Goal: Task Accomplishment & Management: Use online tool/utility

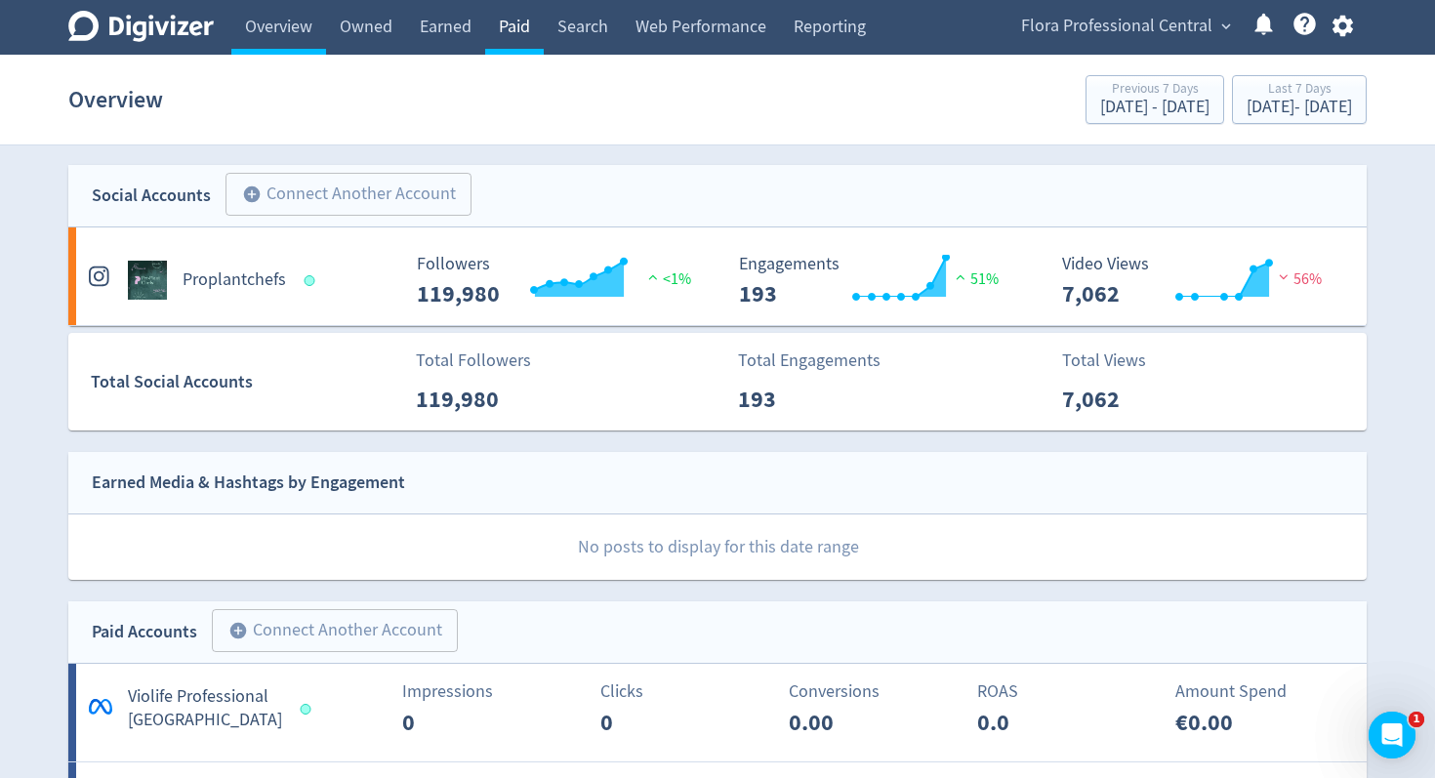
click at [511, 32] on link "Paid" at bounding box center [514, 27] width 59 height 55
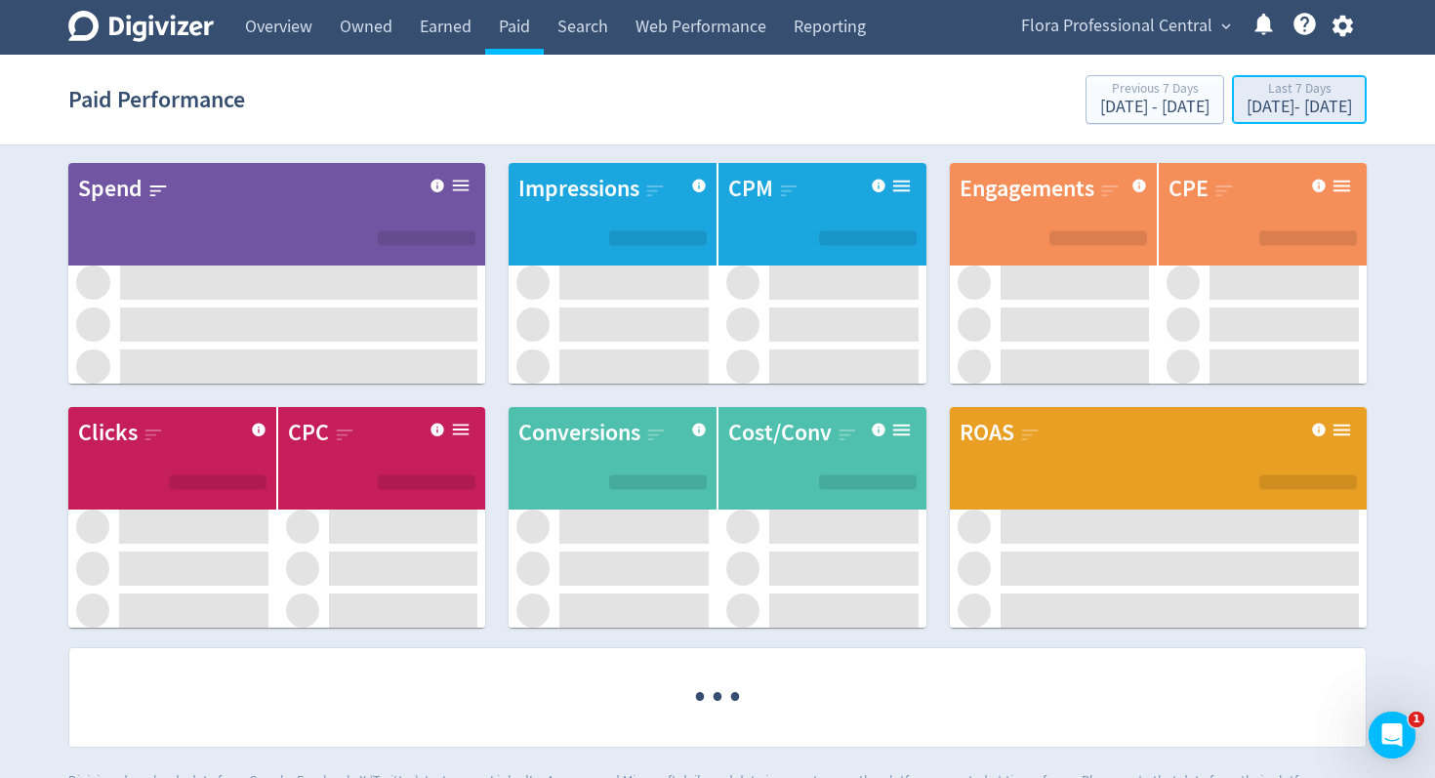
click at [1276, 103] on div "[DATE] - [DATE]" at bounding box center [1299, 108] width 105 height 18
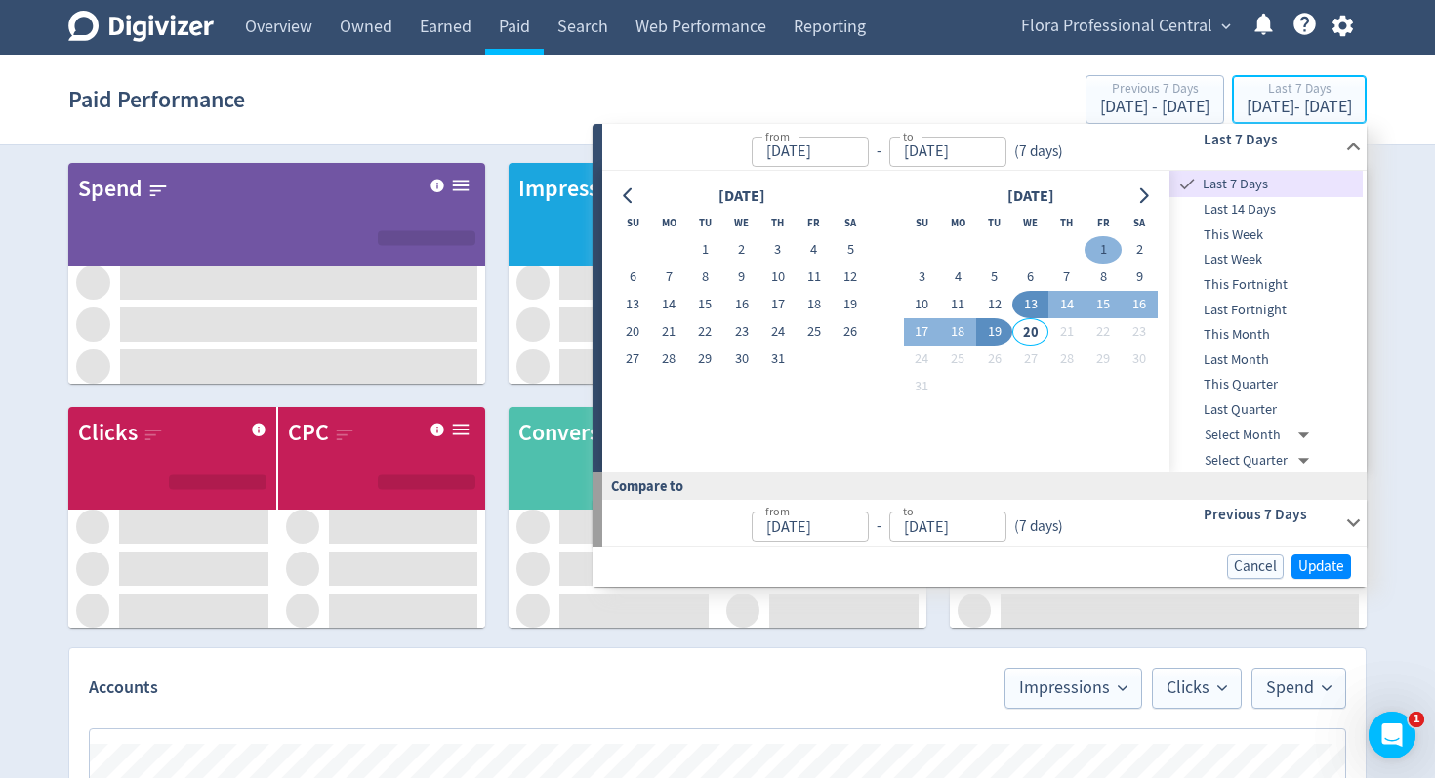
type input "[DATE]"
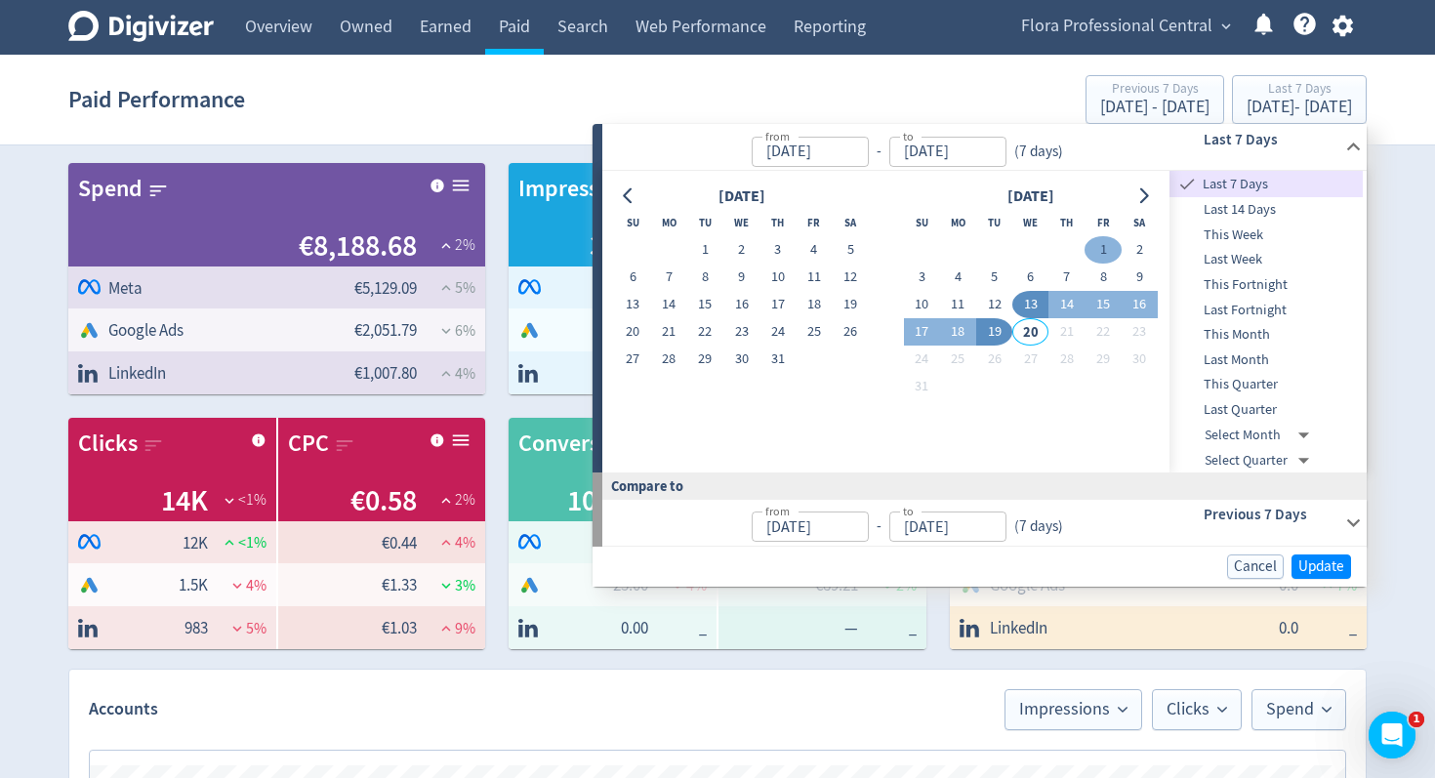
click at [1093, 257] on button "1" at bounding box center [1103, 249] width 36 height 27
type input "[DATE]"
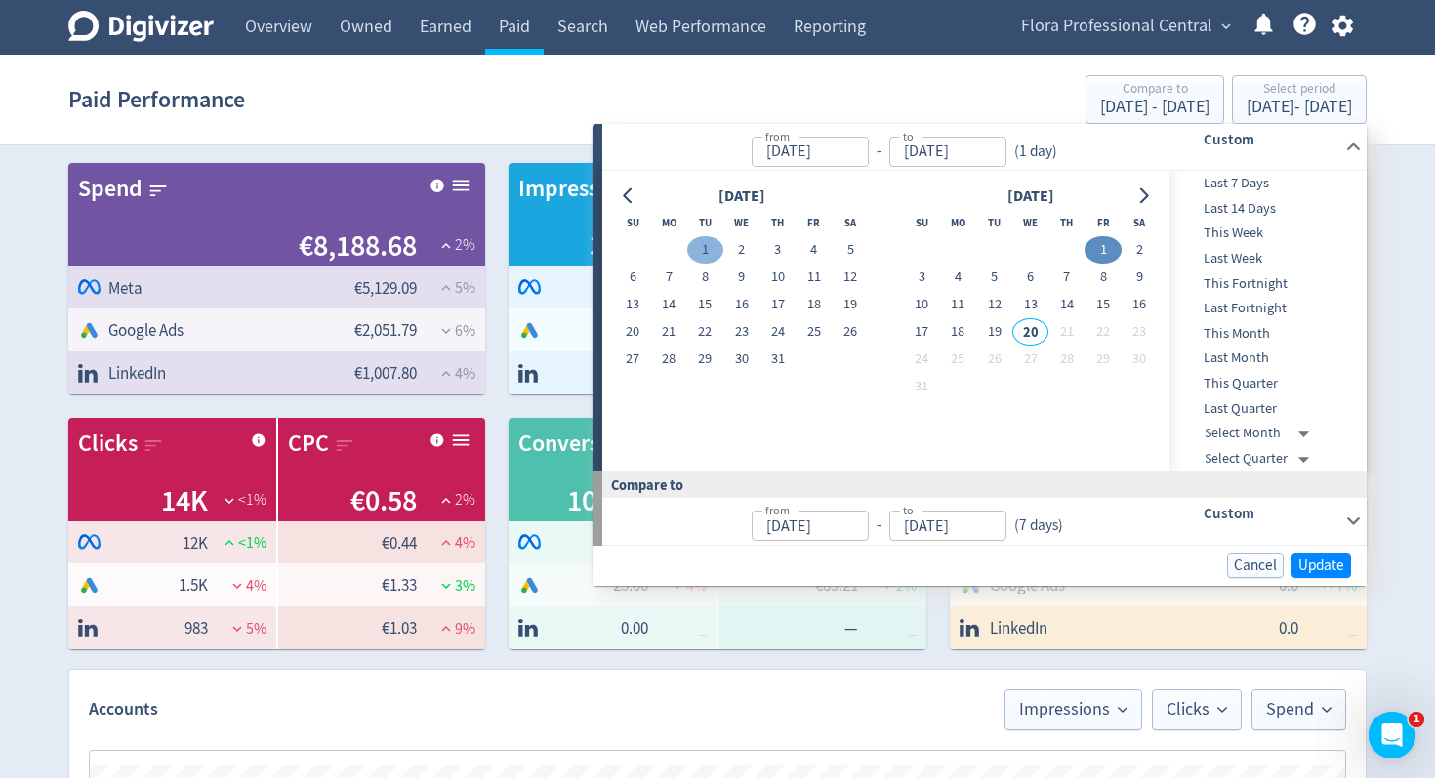
click at [706, 248] on button "1" at bounding box center [705, 249] width 36 height 27
type input "[DATE]"
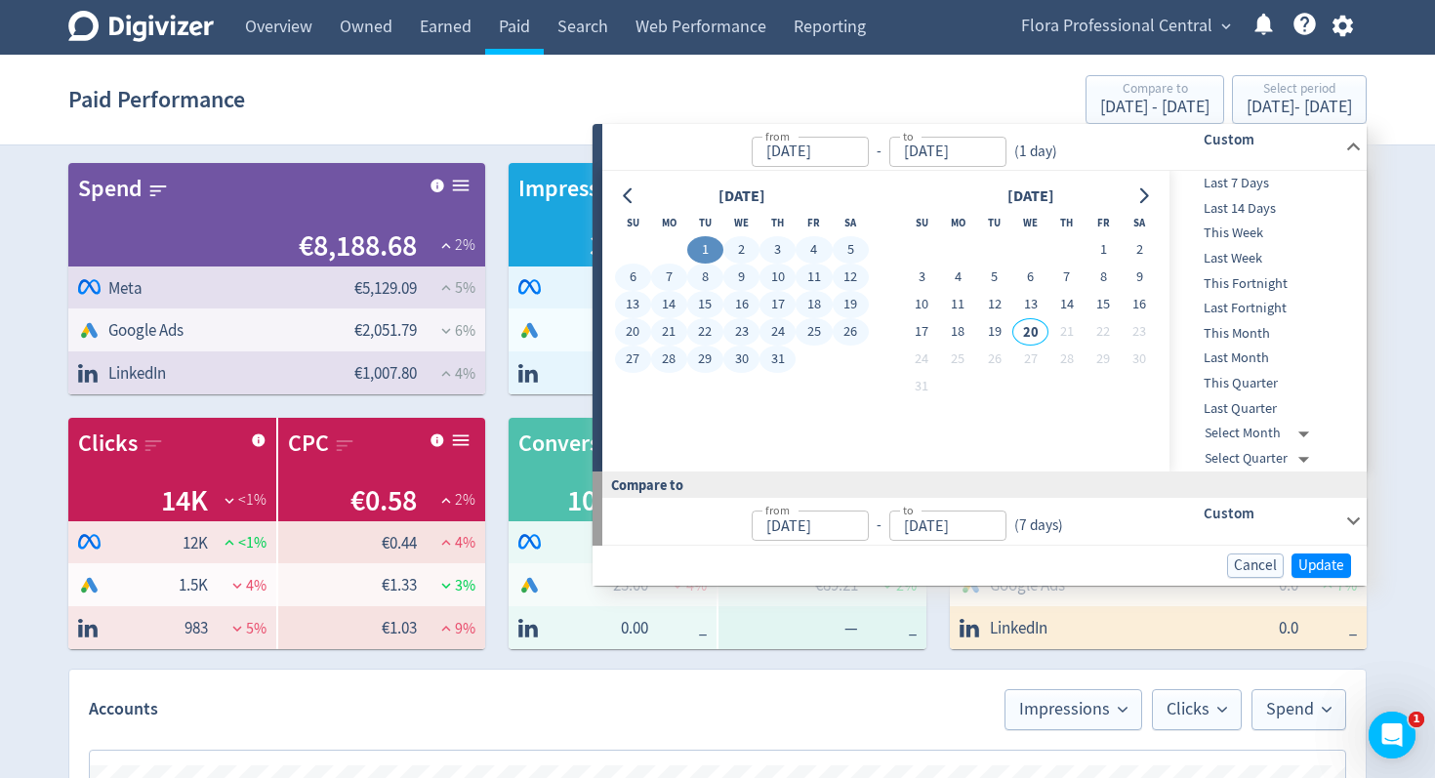
click at [771, 358] on button "31" at bounding box center [778, 359] width 36 height 27
type input "[DATE]"
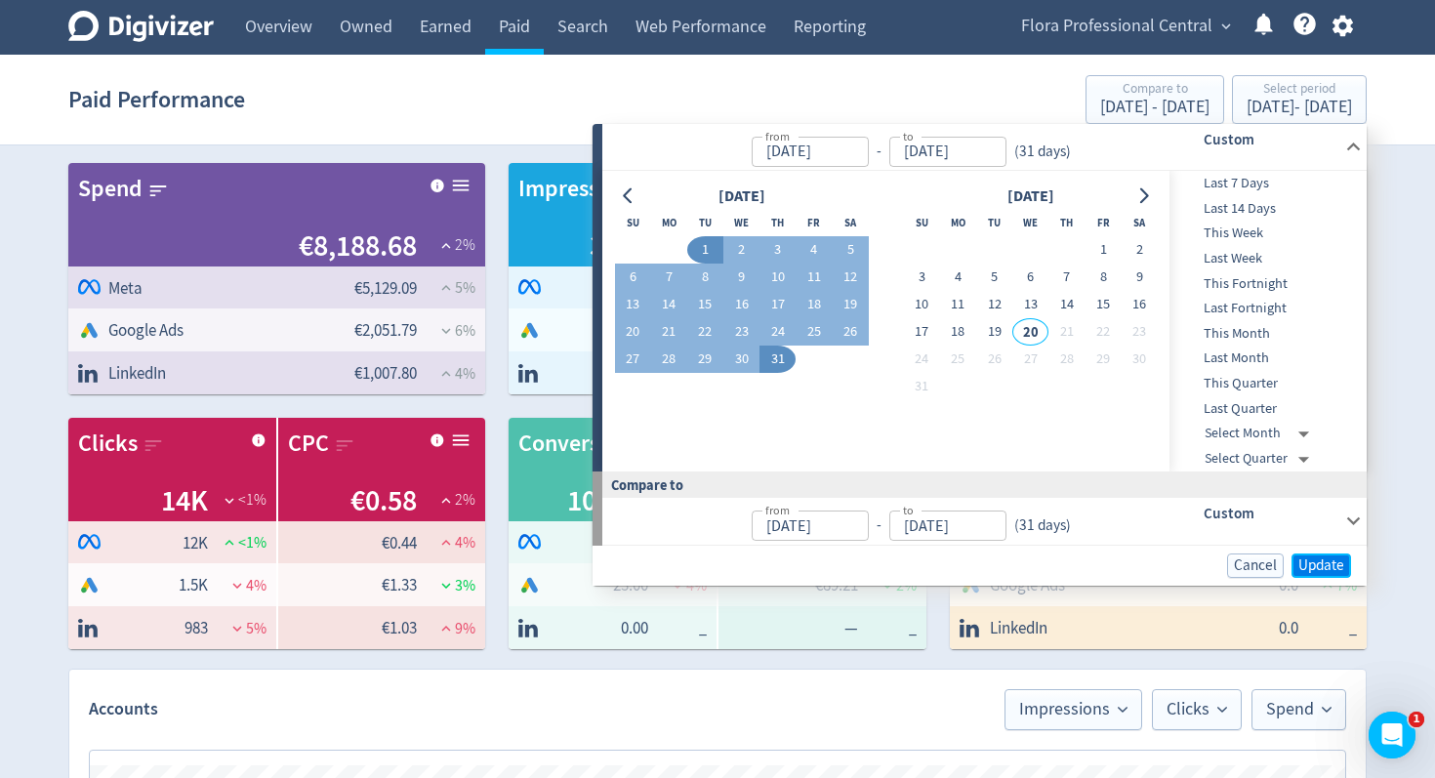
click at [1339, 571] on span "Update" at bounding box center [1322, 565] width 46 height 15
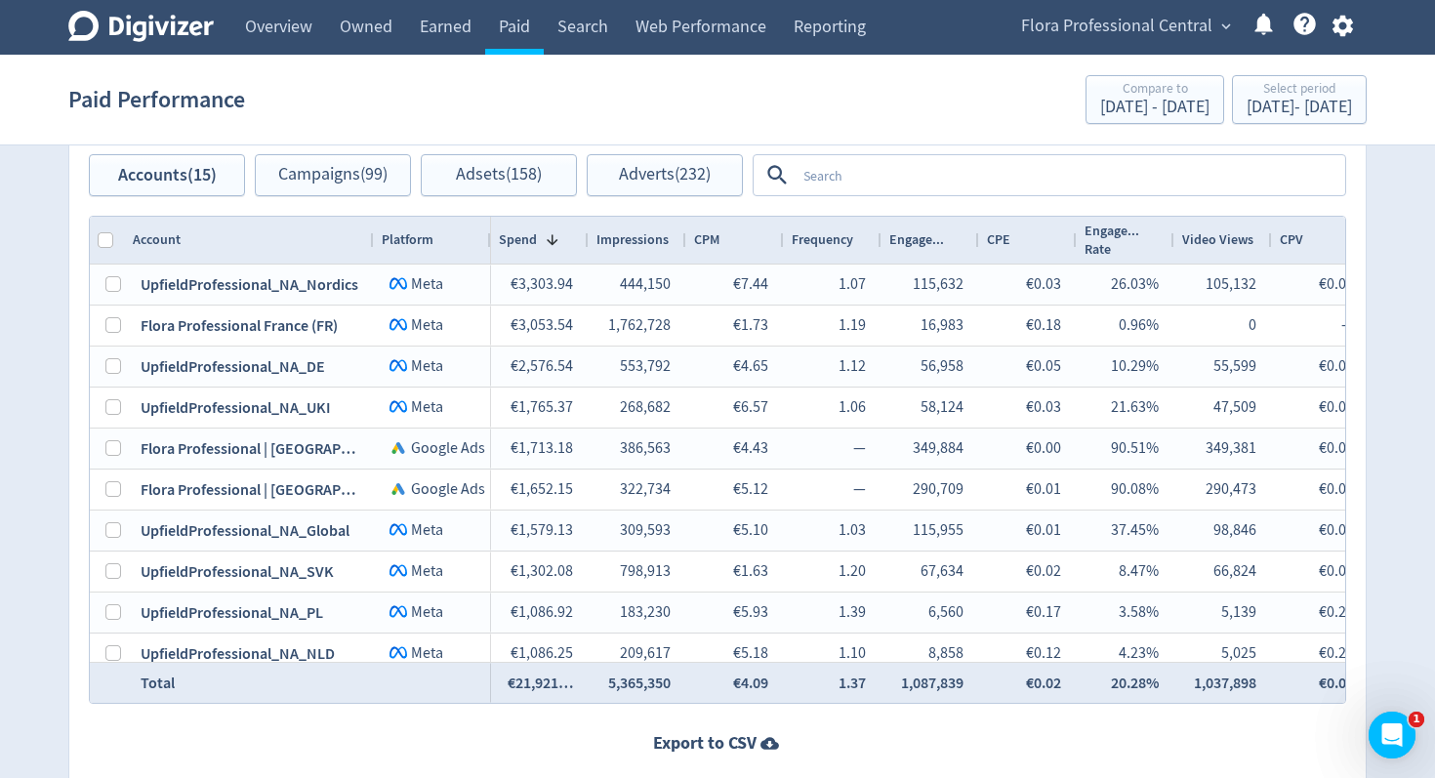
scroll to position [1004, 0]
click at [351, 199] on div "Accounts Impressions Clicks Spend Spend Clicks Impressions Press Space or Enter…" at bounding box center [717, 225] width 1299 height 1120
click at [353, 185] on span "Campaigns (99)" at bounding box center [332, 177] width 109 height 19
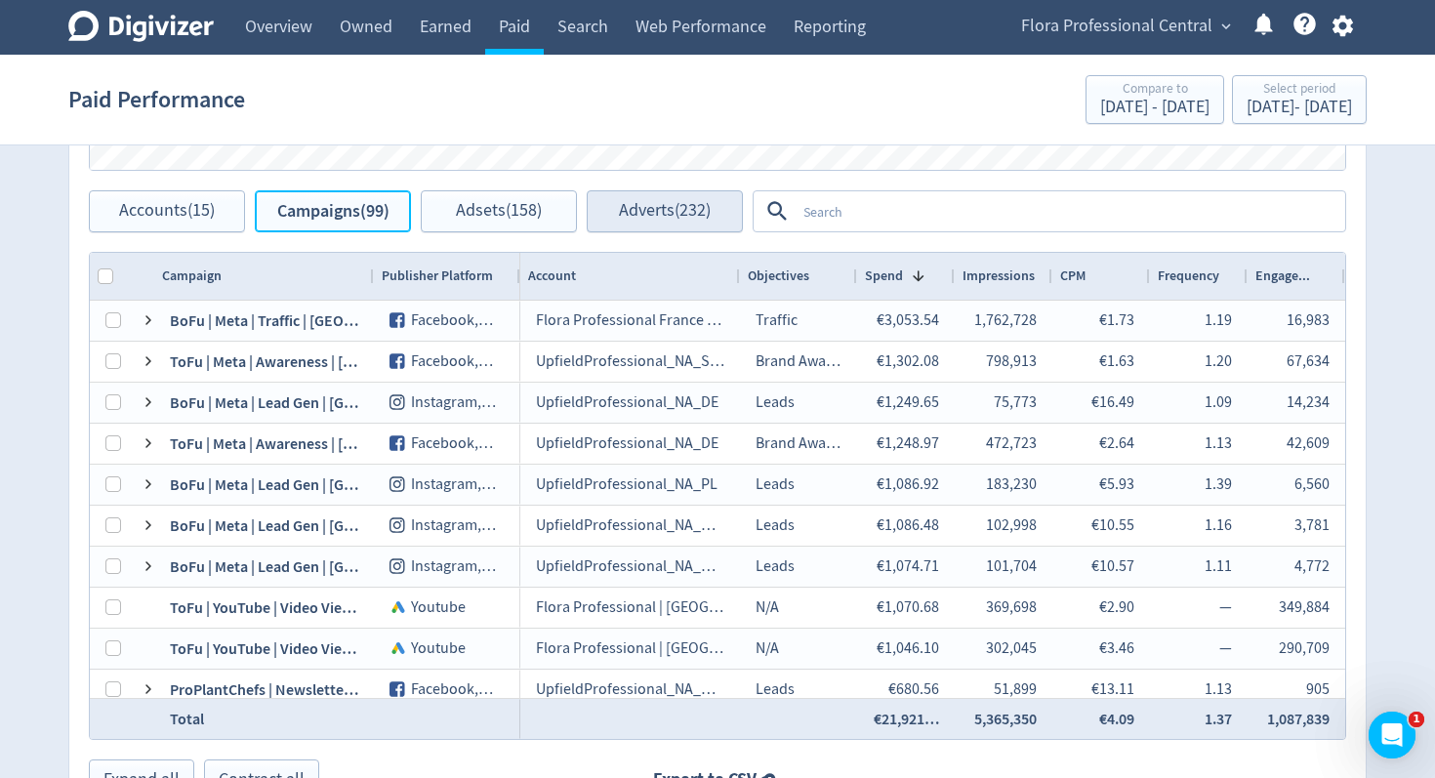
scroll to position [966, 0]
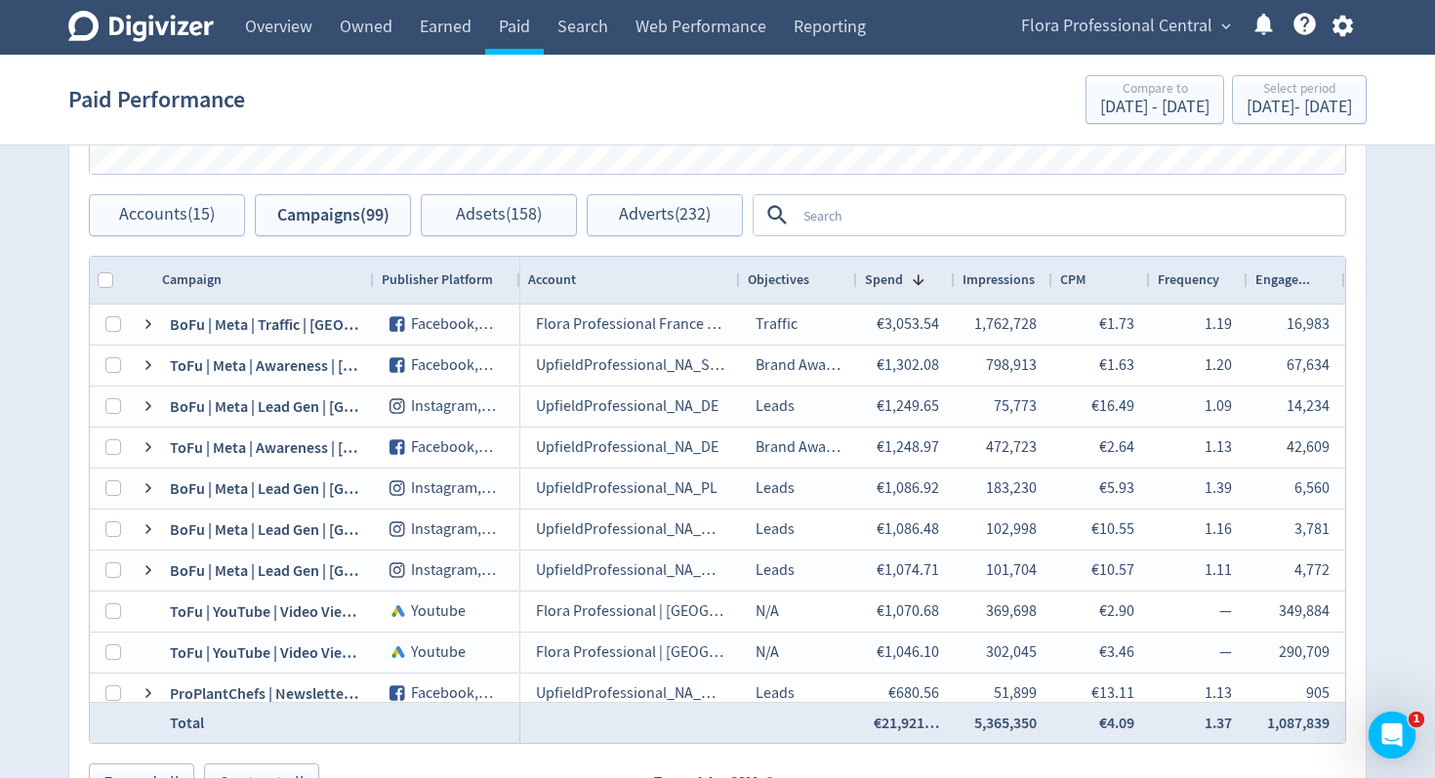
click at [899, 225] on textarea at bounding box center [1070, 215] width 548 height 36
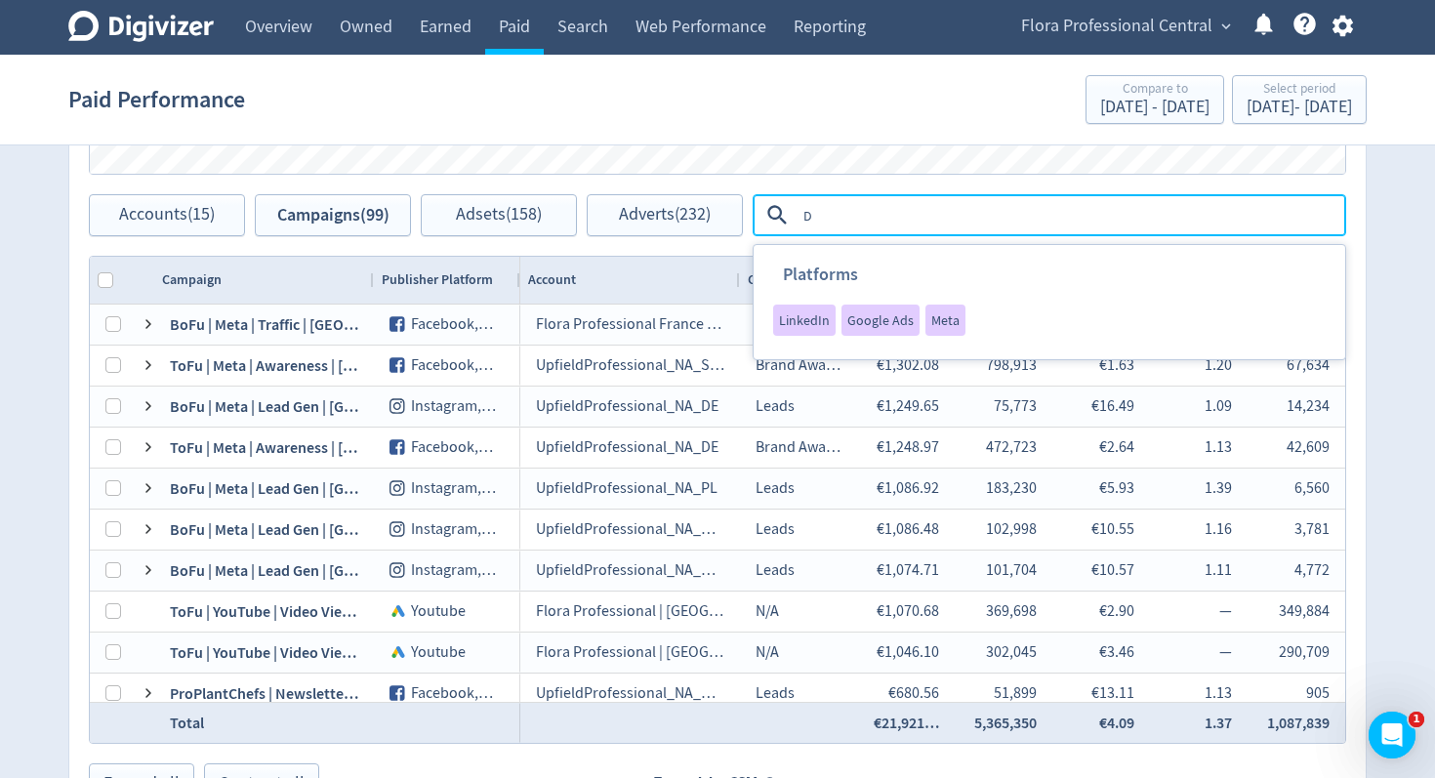
type textarea "DE"
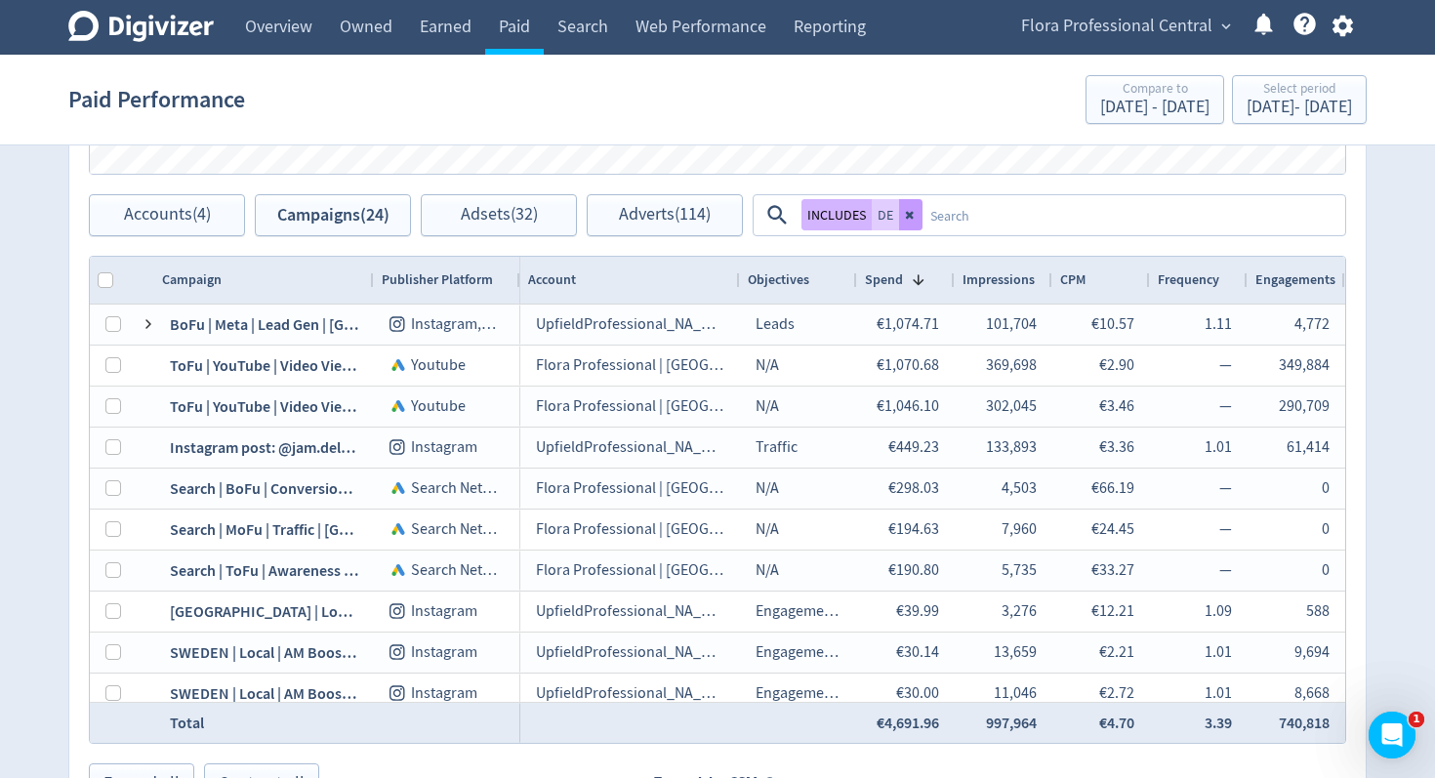
click at [912, 219] on icon at bounding box center [911, 215] width 12 height 12
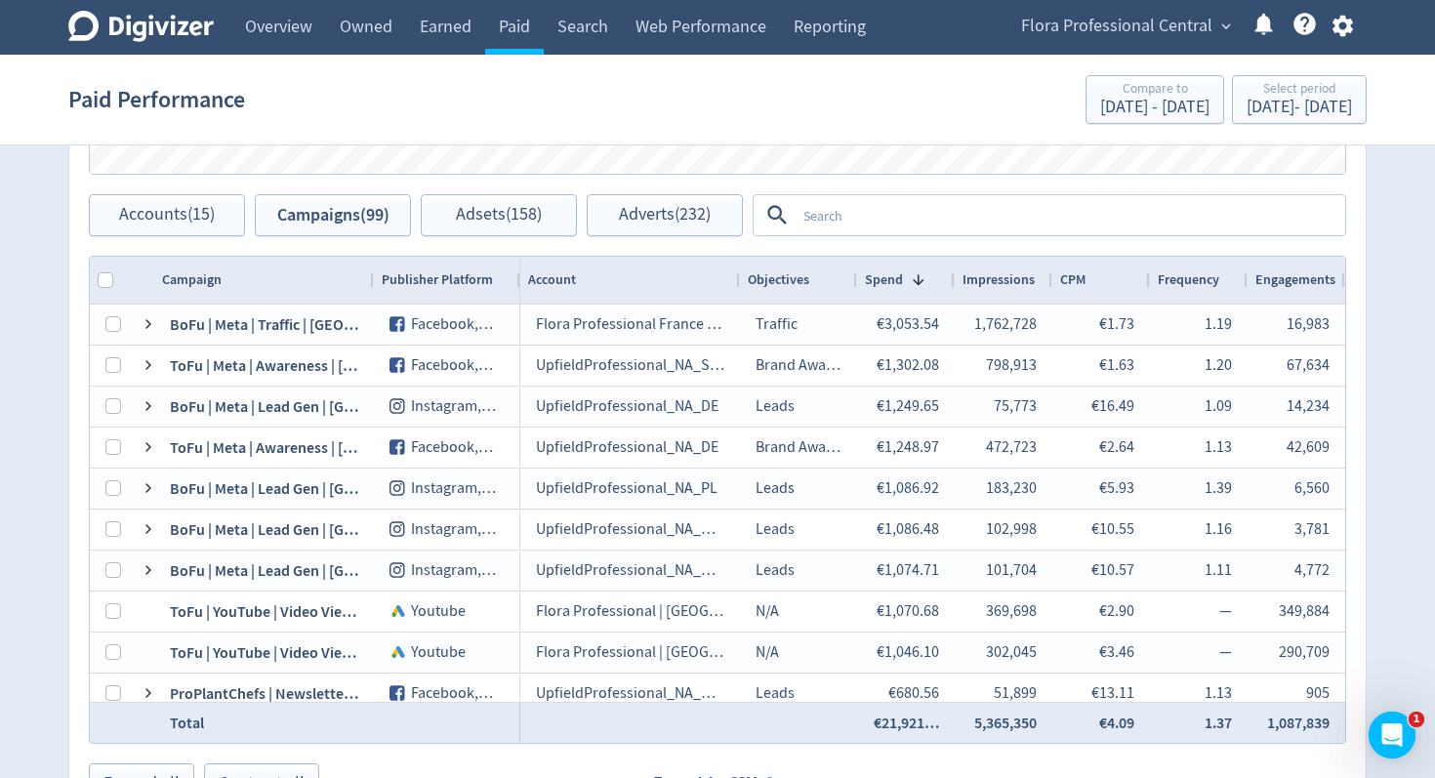
click at [882, 221] on textarea at bounding box center [1070, 215] width 548 height 36
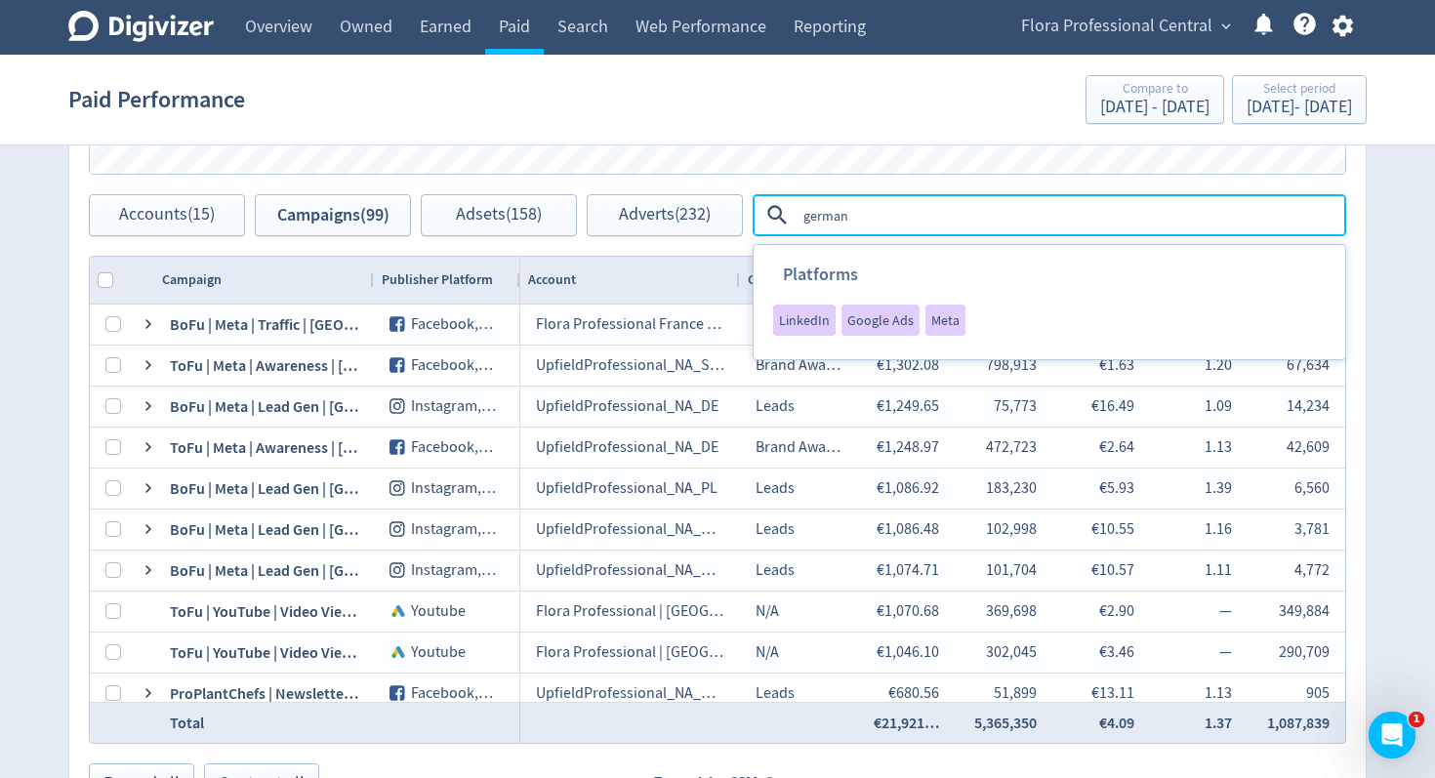
type textarea "[GEOGRAPHIC_DATA]"
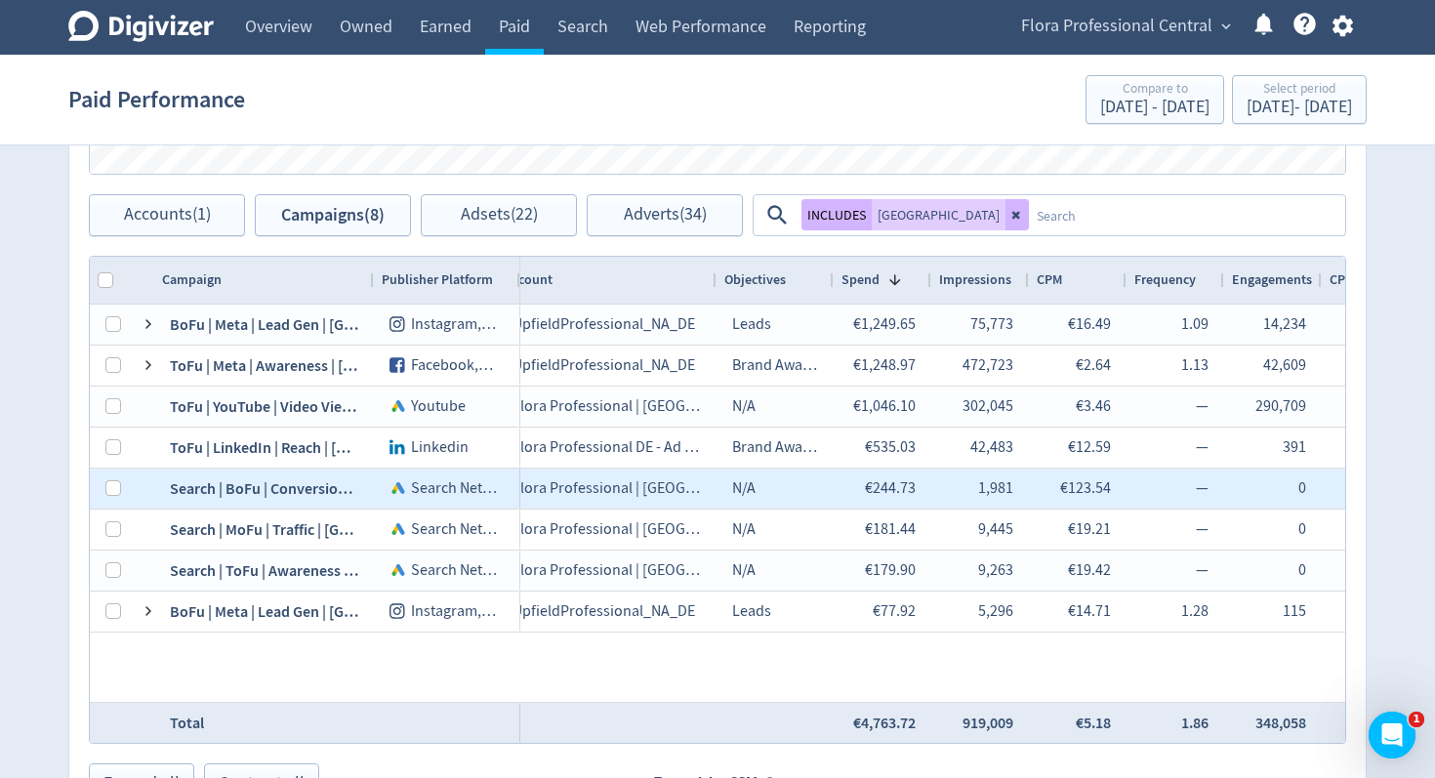
scroll to position [0, 0]
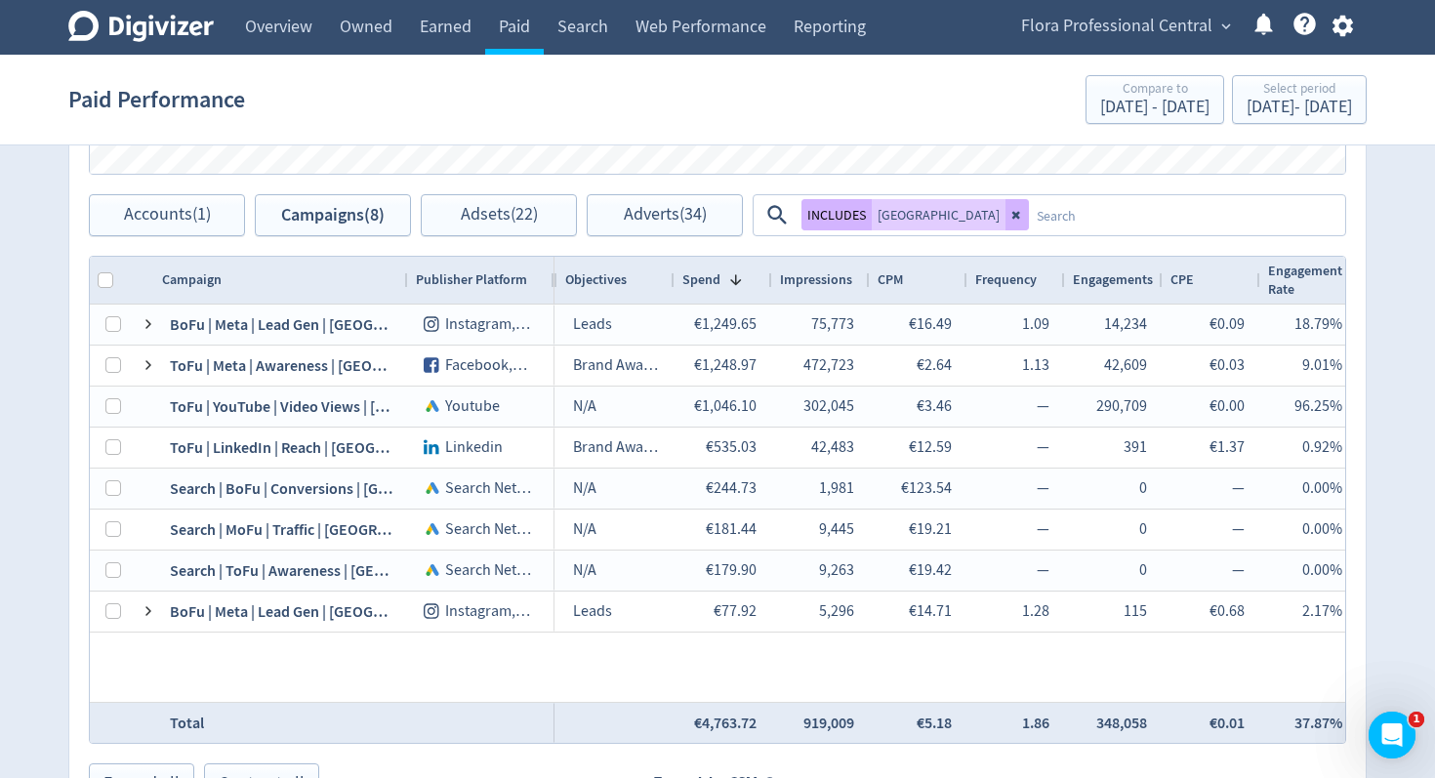
drag, startPoint x: 373, startPoint y: 279, endPoint x: 407, endPoint y: 290, distance: 35.8
click at [407, 290] on div at bounding box center [407, 280] width 8 height 47
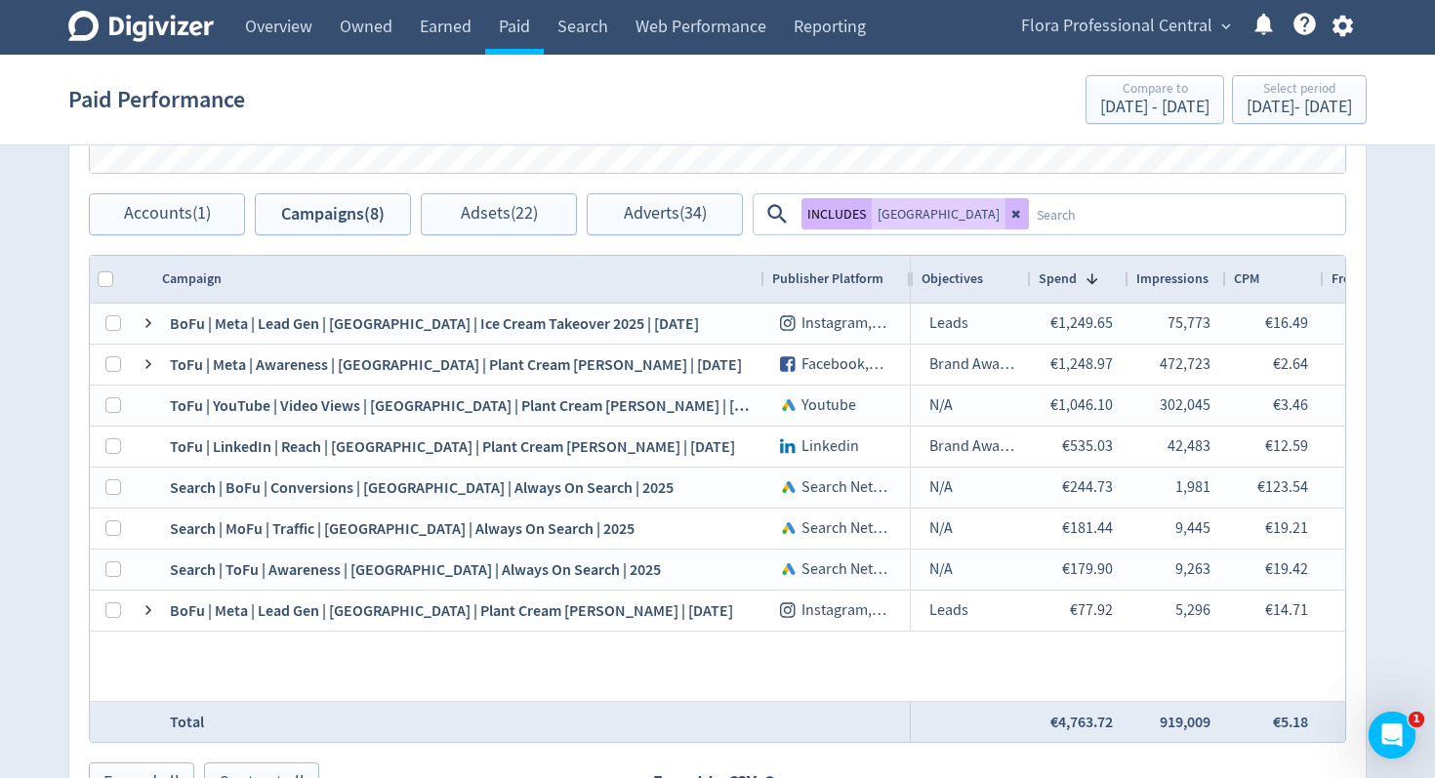
drag, startPoint x: 405, startPoint y: 275, endPoint x: 762, endPoint y: 282, distance: 356.4
click at [762, 282] on div at bounding box center [764, 279] width 8 height 47
drag, startPoint x: 949, startPoint y: 219, endPoint x: 928, endPoint y: 218, distance: 20.5
click at [1011, 219] on icon at bounding box center [1017, 214] width 12 height 12
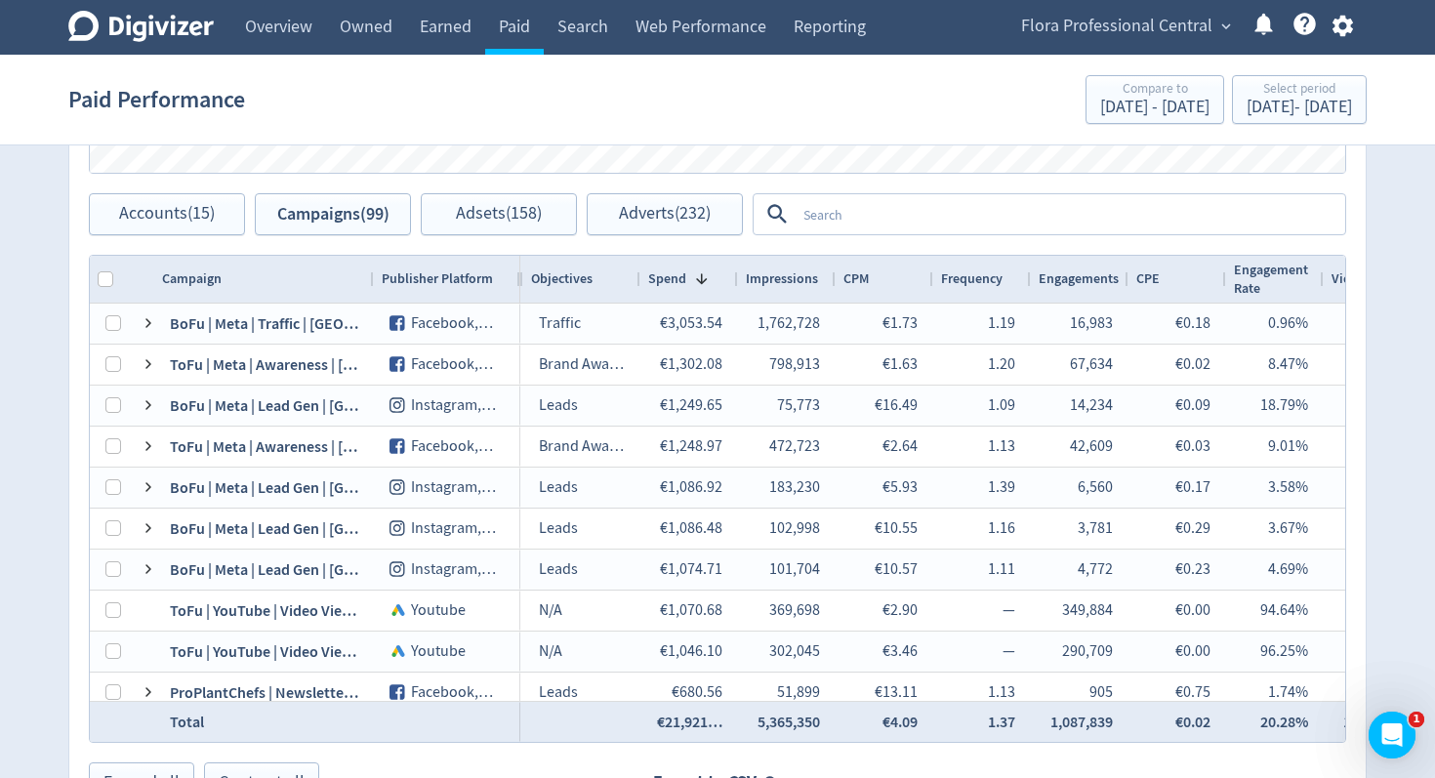
click at [935, 218] on textarea at bounding box center [1070, 214] width 548 height 36
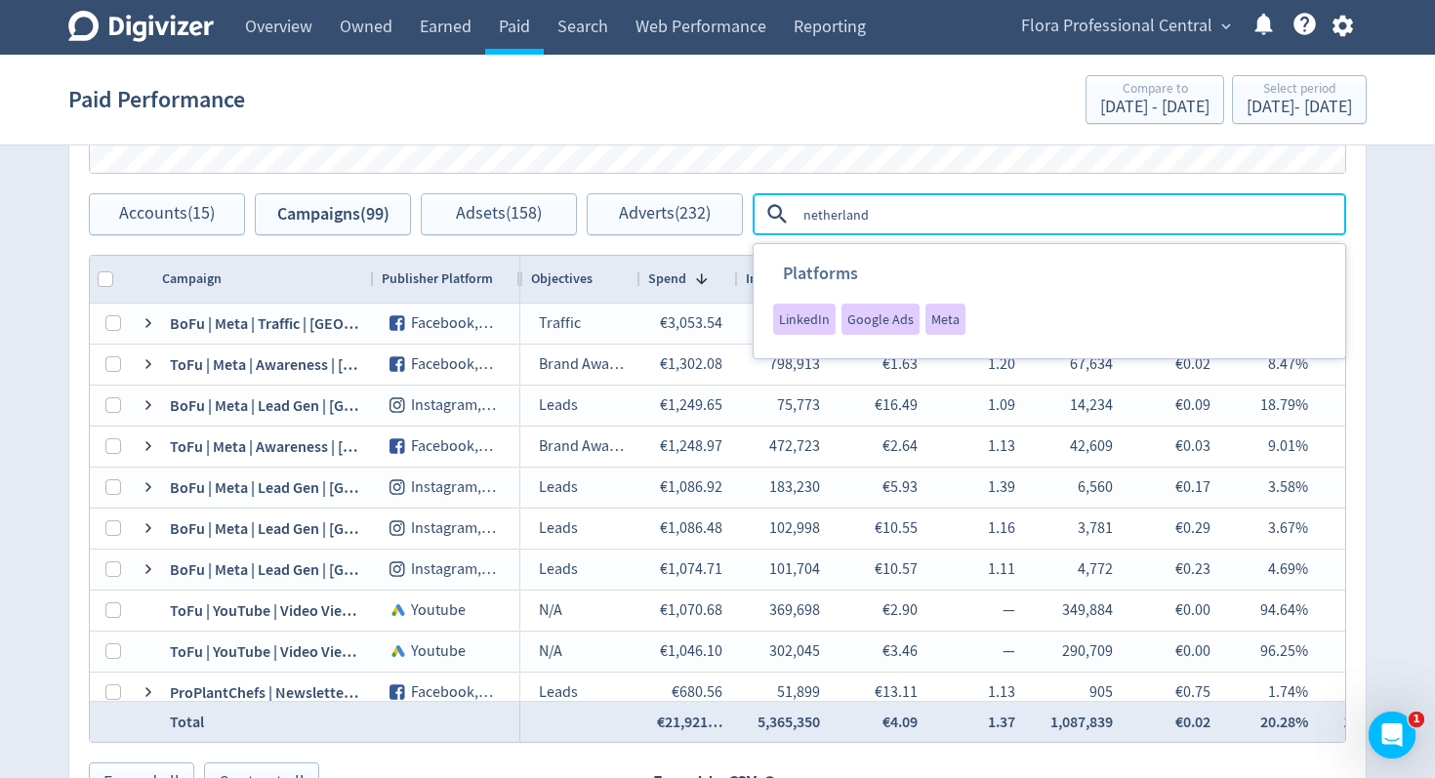
type textarea "netherlands"
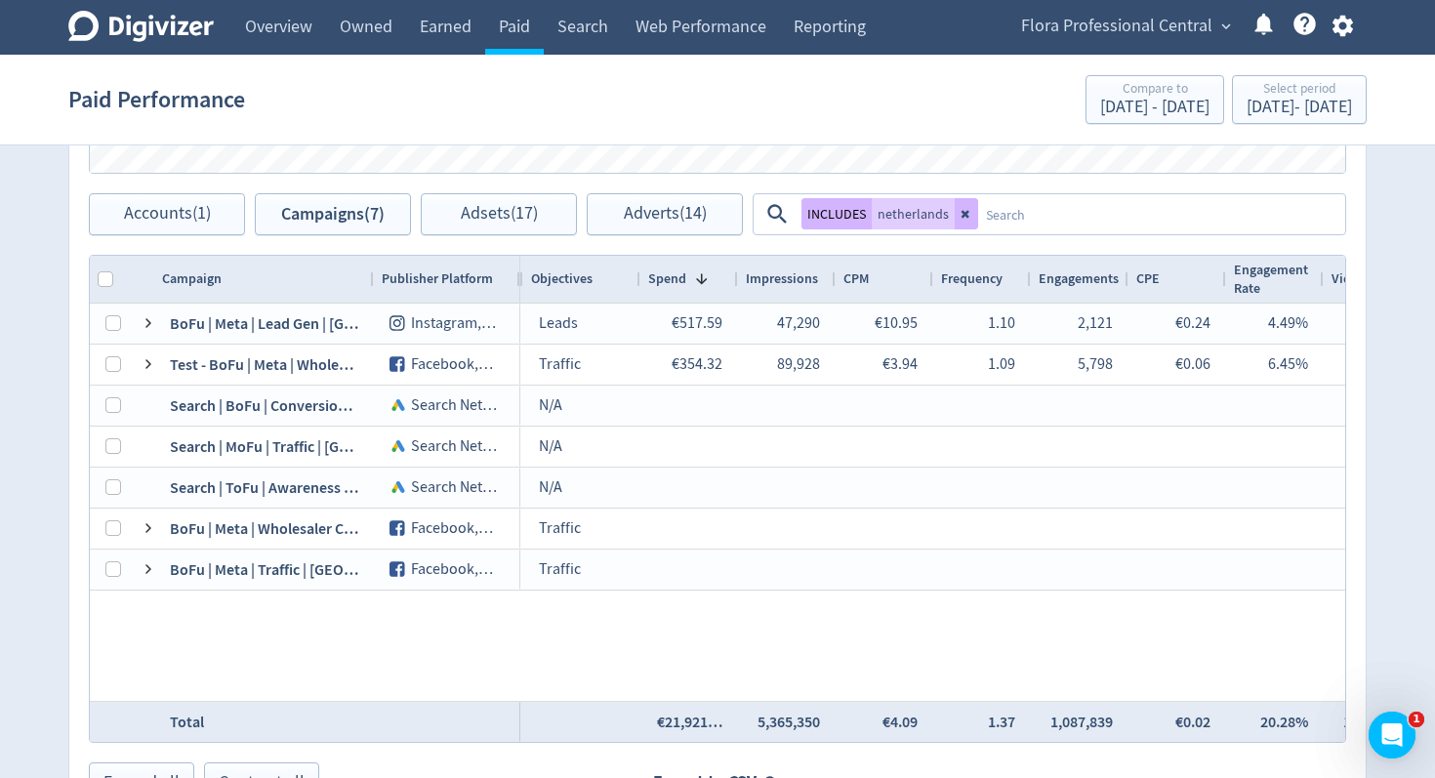
scroll to position [983, 0]
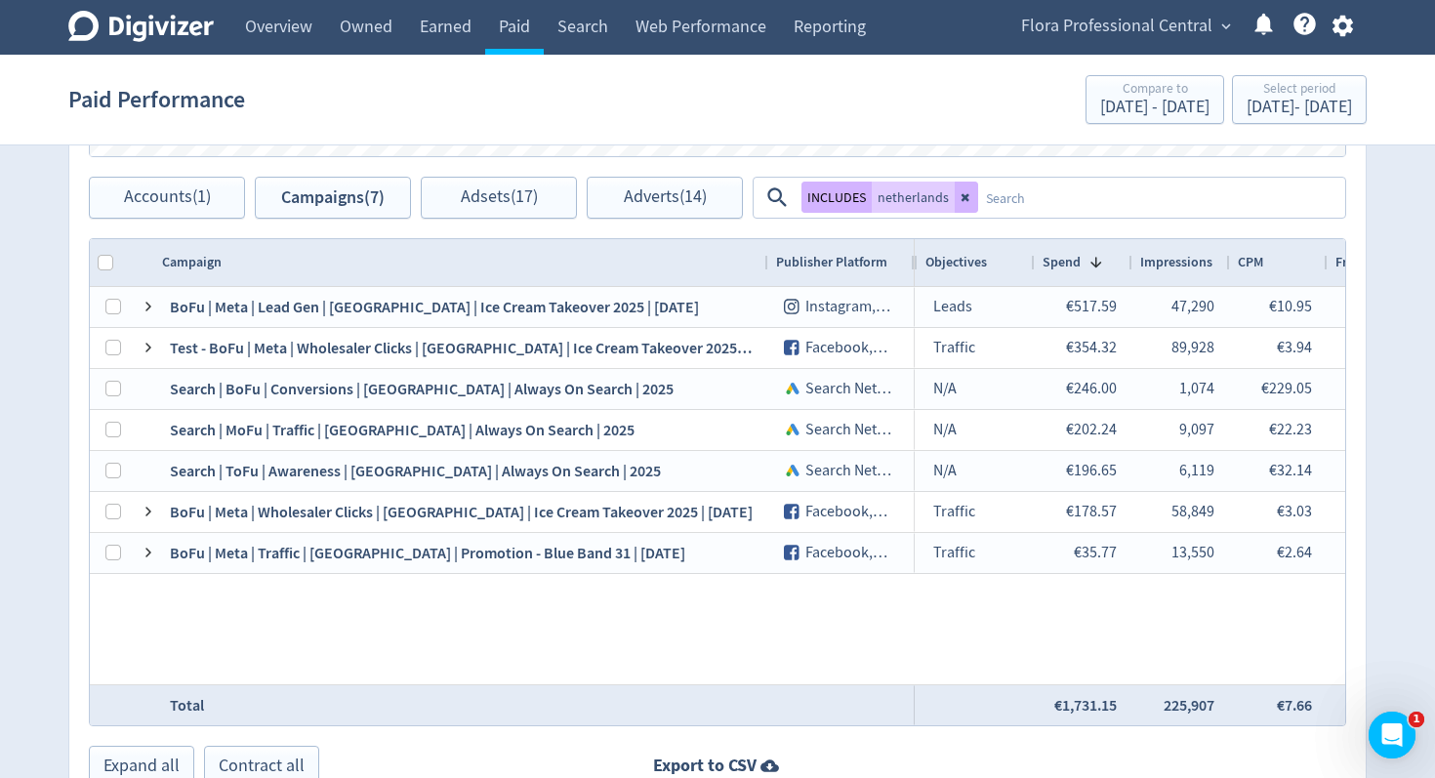
drag, startPoint x: 453, startPoint y: 266, endPoint x: 765, endPoint y: 283, distance: 312.9
click at [765, 283] on div at bounding box center [767, 262] width 8 height 47
click at [970, 199] on button at bounding box center [966, 197] width 23 height 31
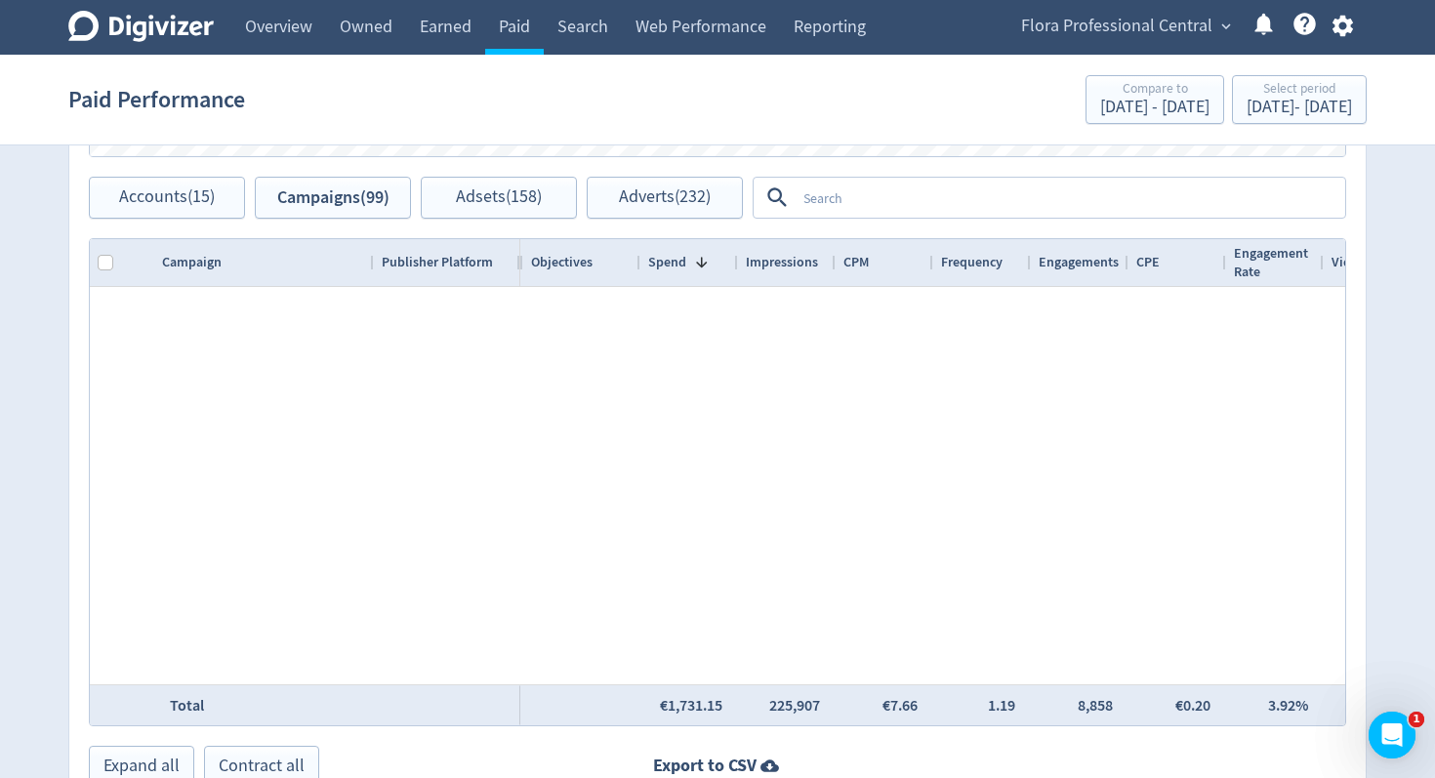
click at [895, 199] on textarea at bounding box center [1070, 198] width 548 height 36
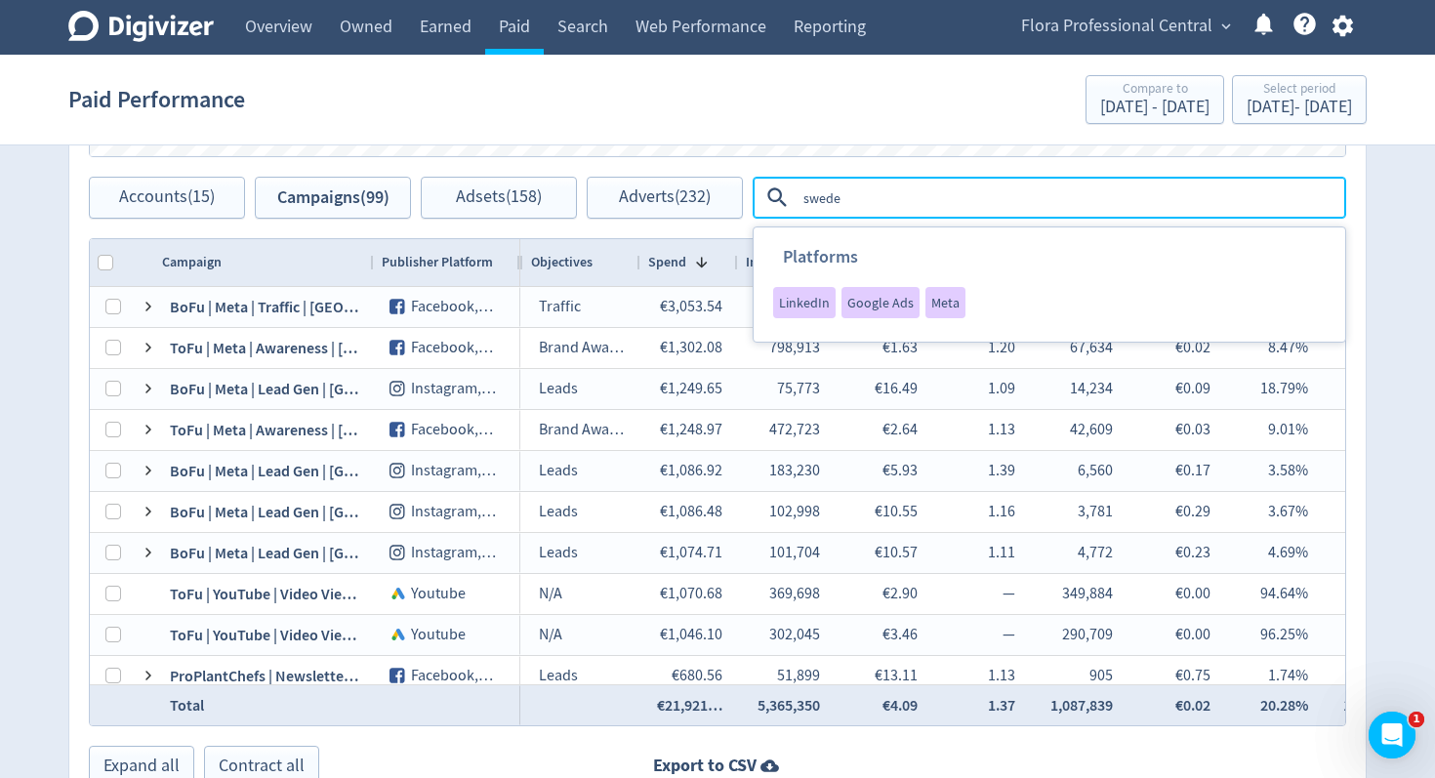
type textarea "[GEOGRAPHIC_DATA]"
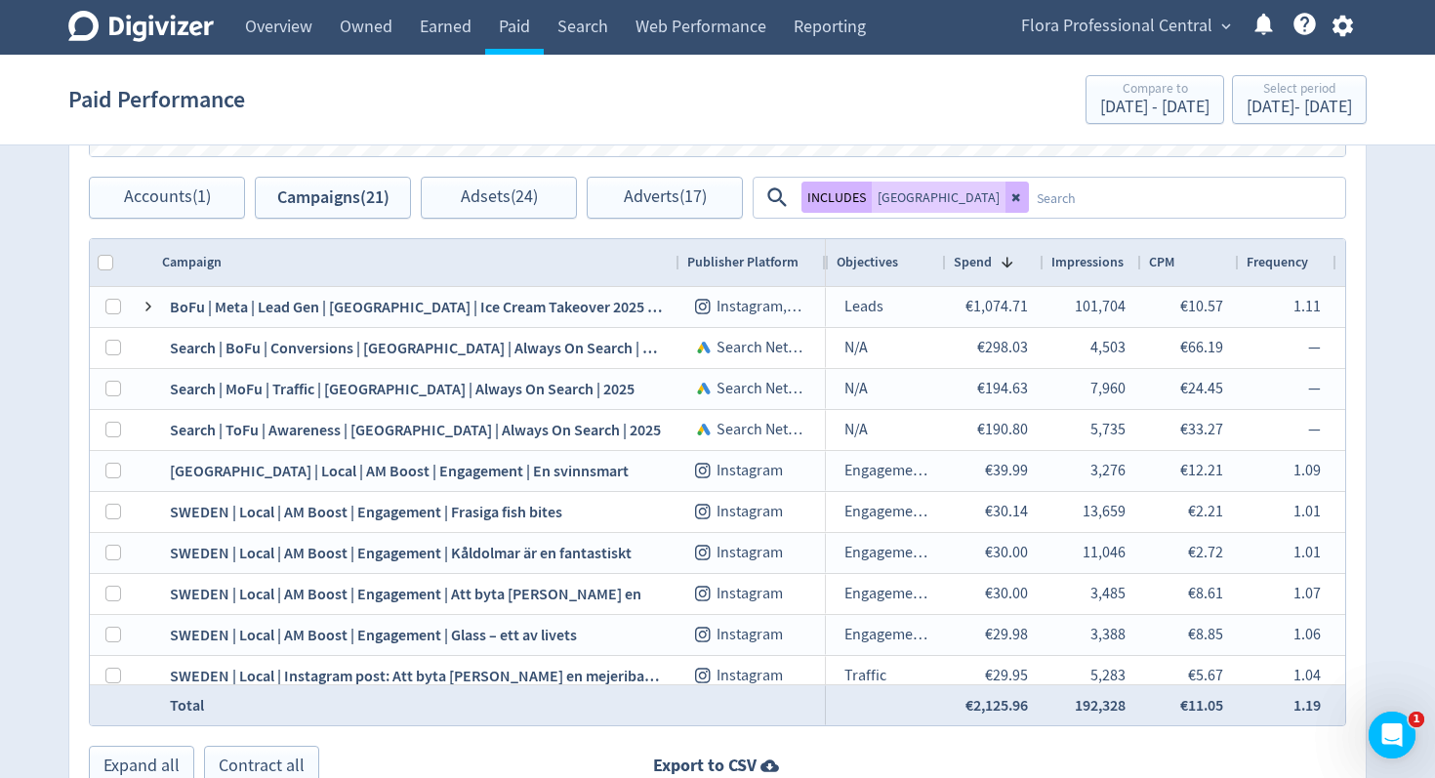
drag, startPoint x: 373, startPoint y: 268, endPoint x: 677, endPoint y: 280, distance: 303.9
click at [677, 280] on div at bounding box center [679, 262] width 8 height 47
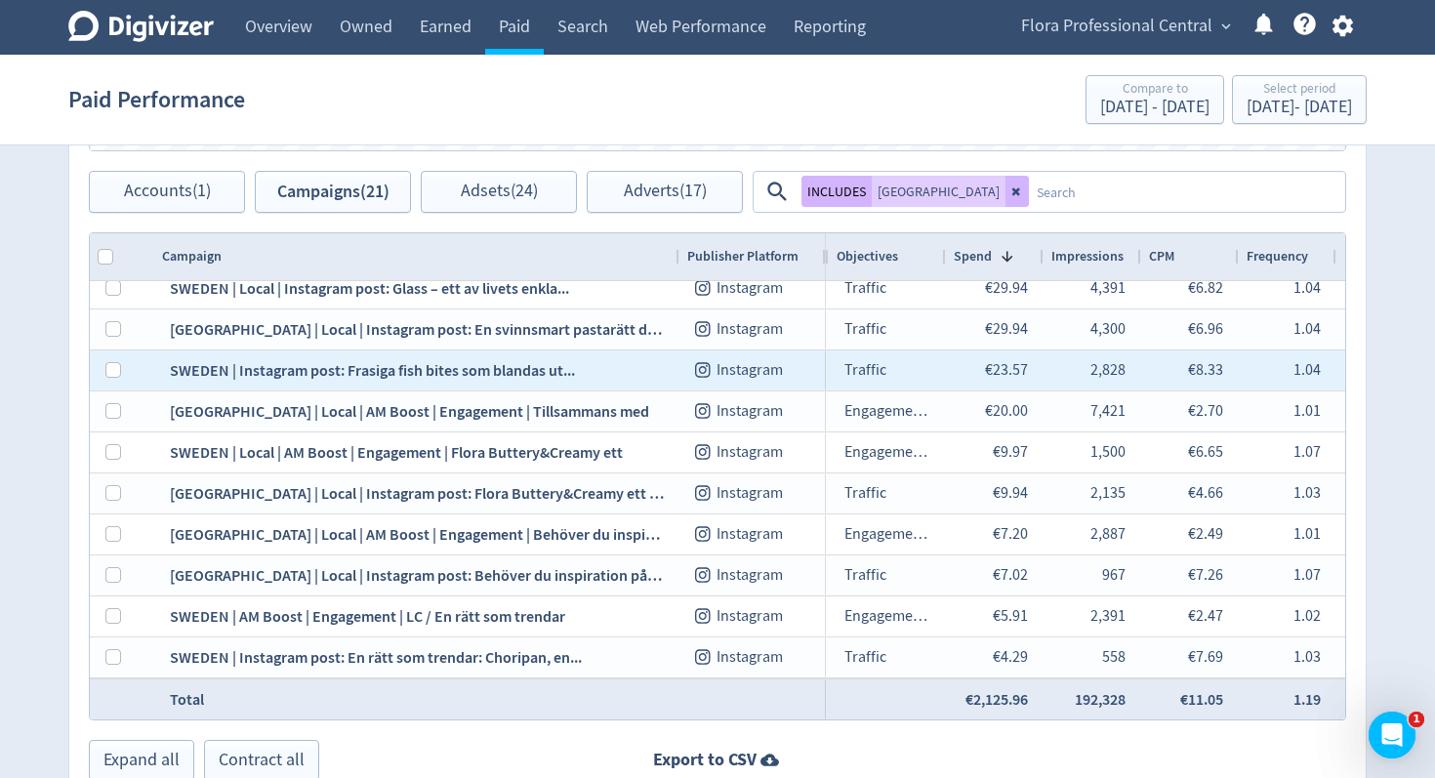
scroll to position [0, 0]
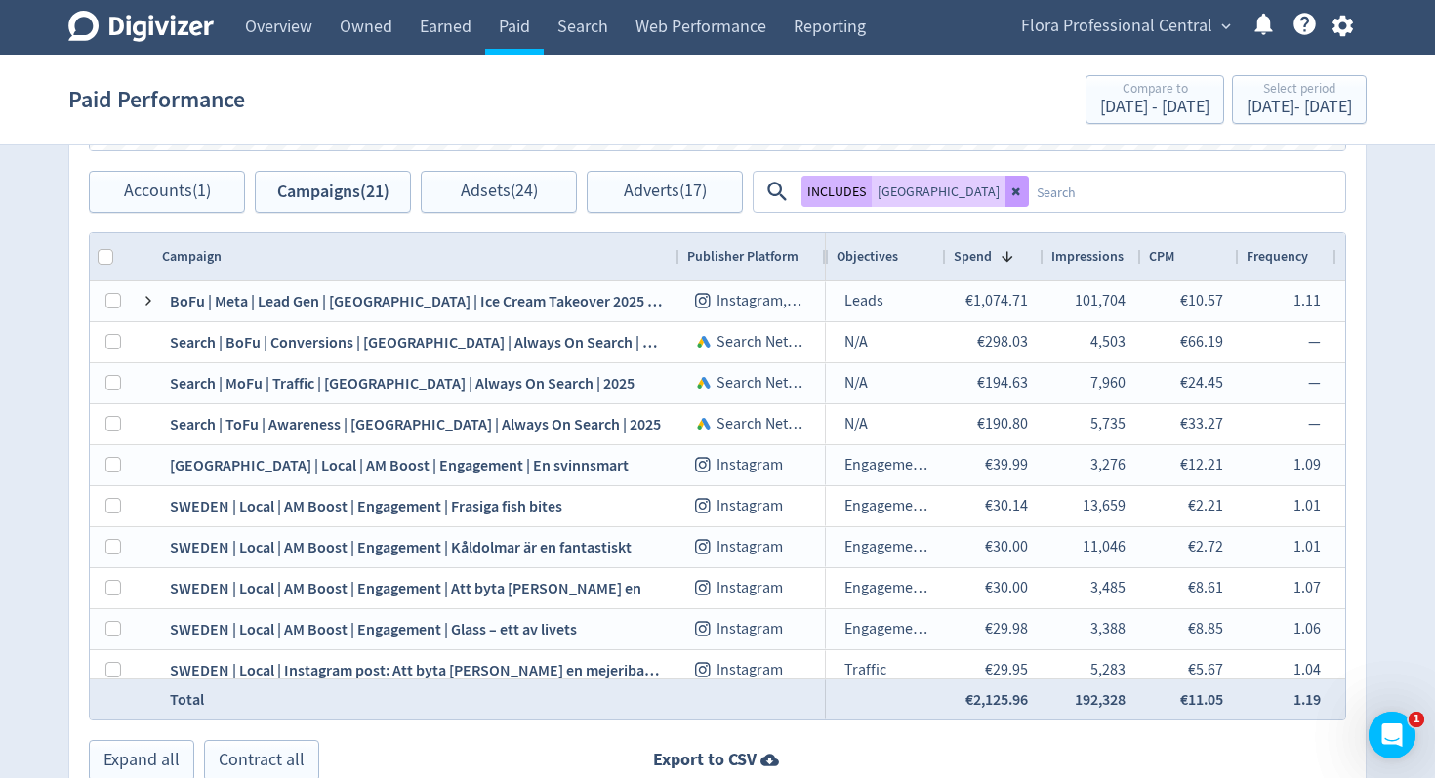
click at [1011, 191] on icon at bounding box center [1017, 192] width 12 height 12
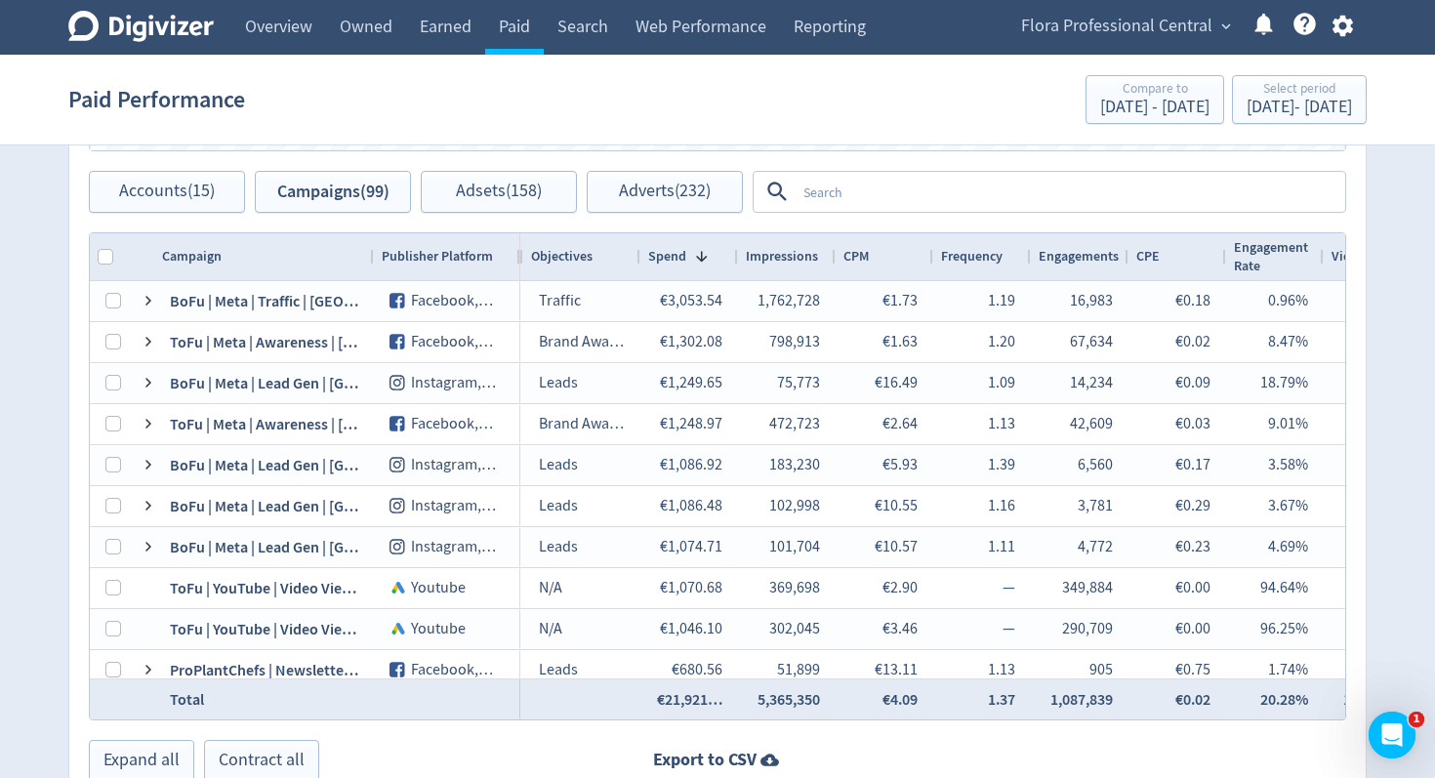
click at [877, 193] on textarea at bounding box center [1070, 192] width 548 height 36
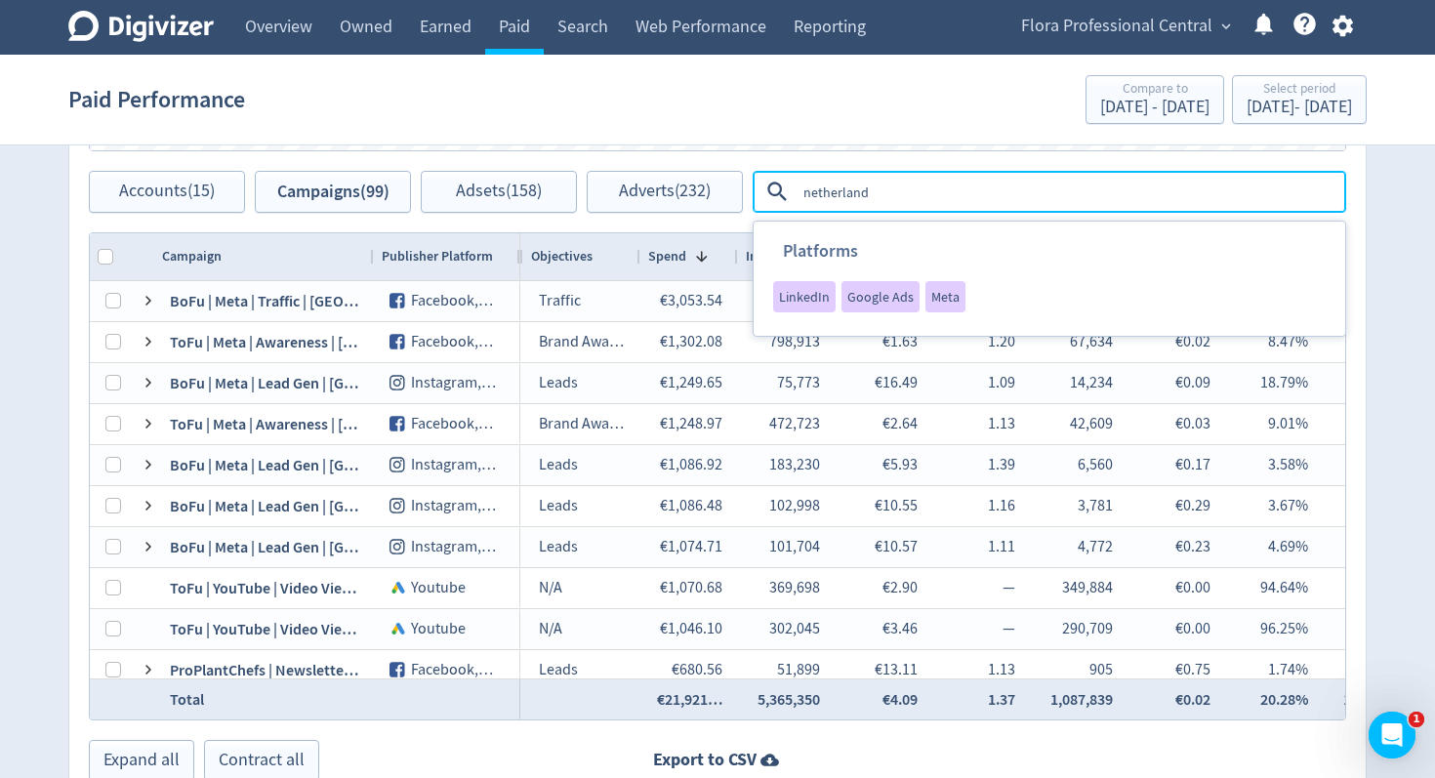
type textarea "netherlands"
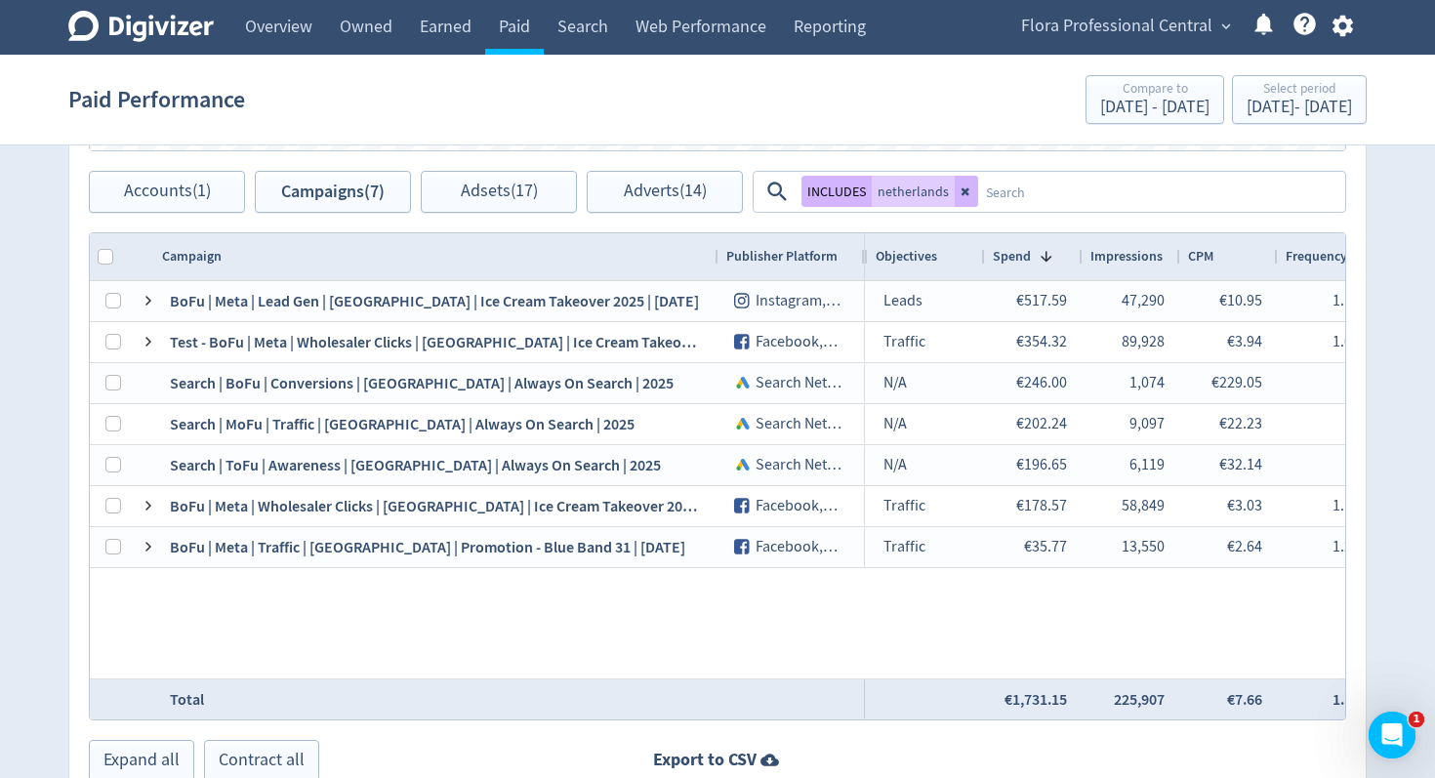
drag, startPoint x: 372, startPoint y: 259, endPoint x: 717, endPoint y: 265, distance: 344.7
click at [717, 265] on div at bounding box center [718, 256] width 8 height 47
